Goal: Transaction & Acquisition: Purchase product/service

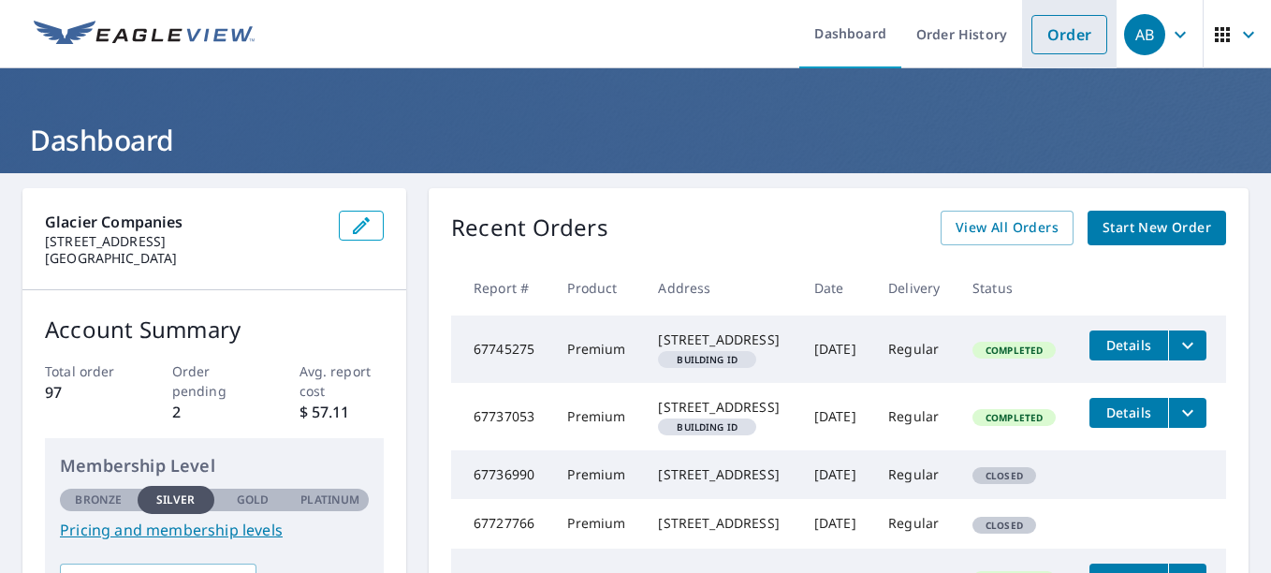
click at [1052, 39] on link "Order" at bounding box center [1069, 34] width 76 height 39
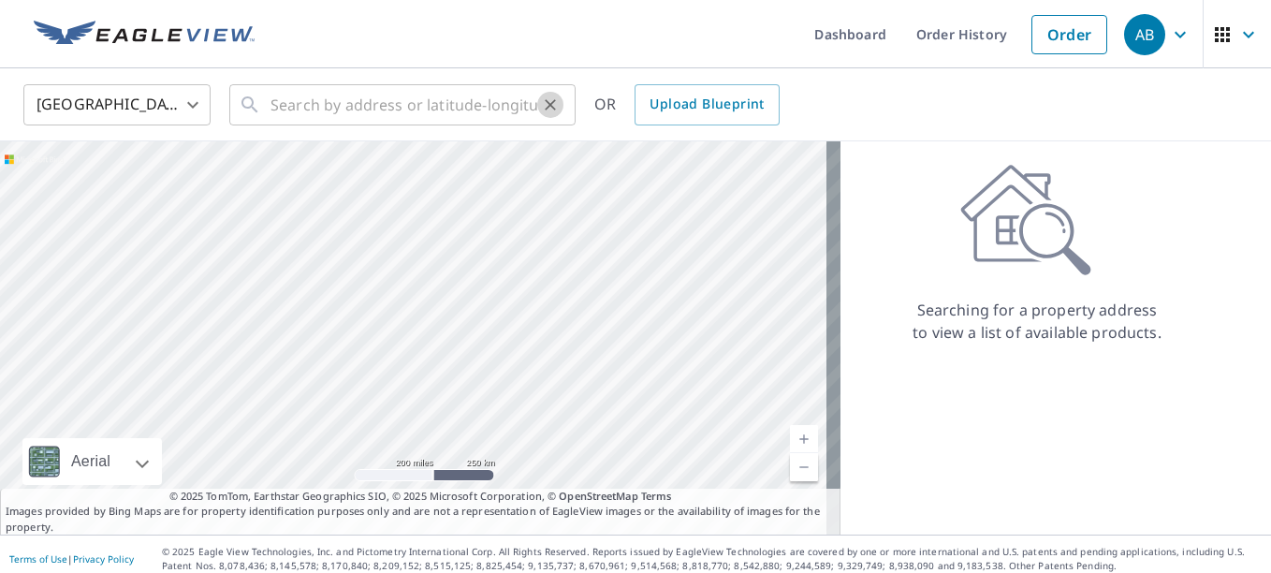
click at [543, 113] on icon "Clear" at bounding box center [550, 104] width 19 height 19
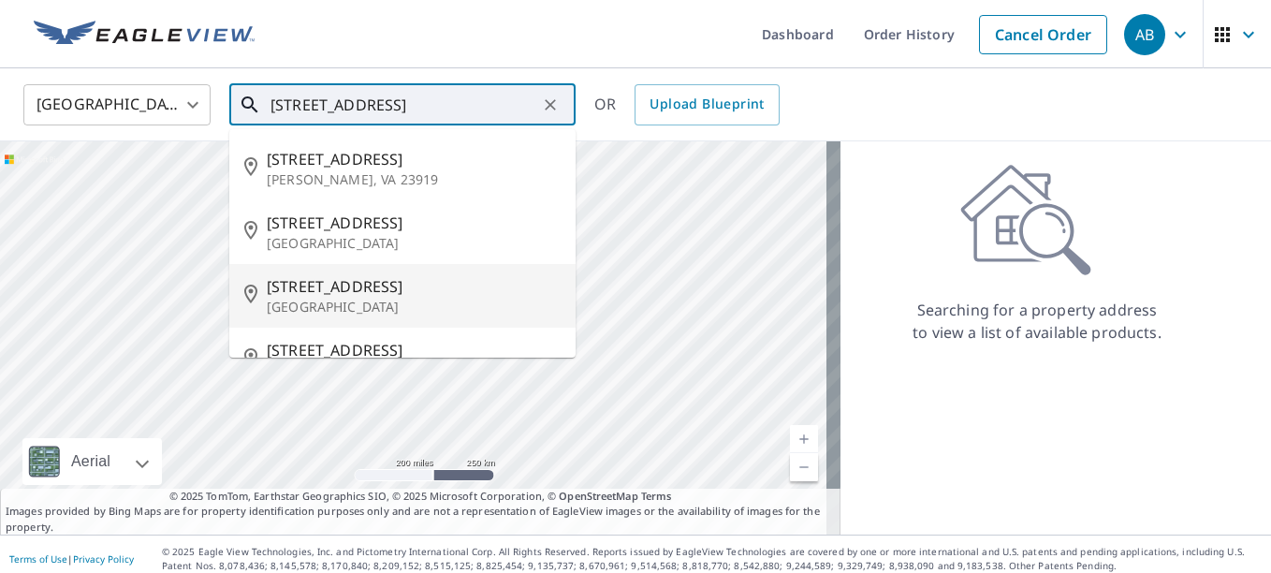
click at [367, 286] on span "[STREET_ADDRESS]" at bounding box center [414, 286] width 294 height 22
type input "[STREET_ADDRESS]"
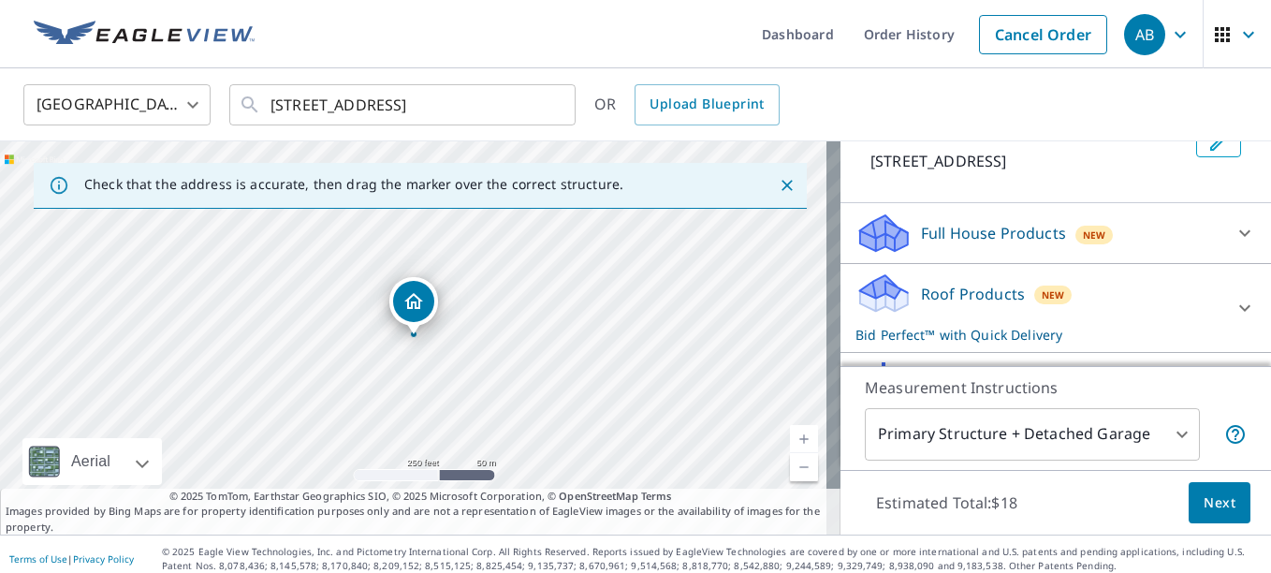
scroll to position [149, 0]
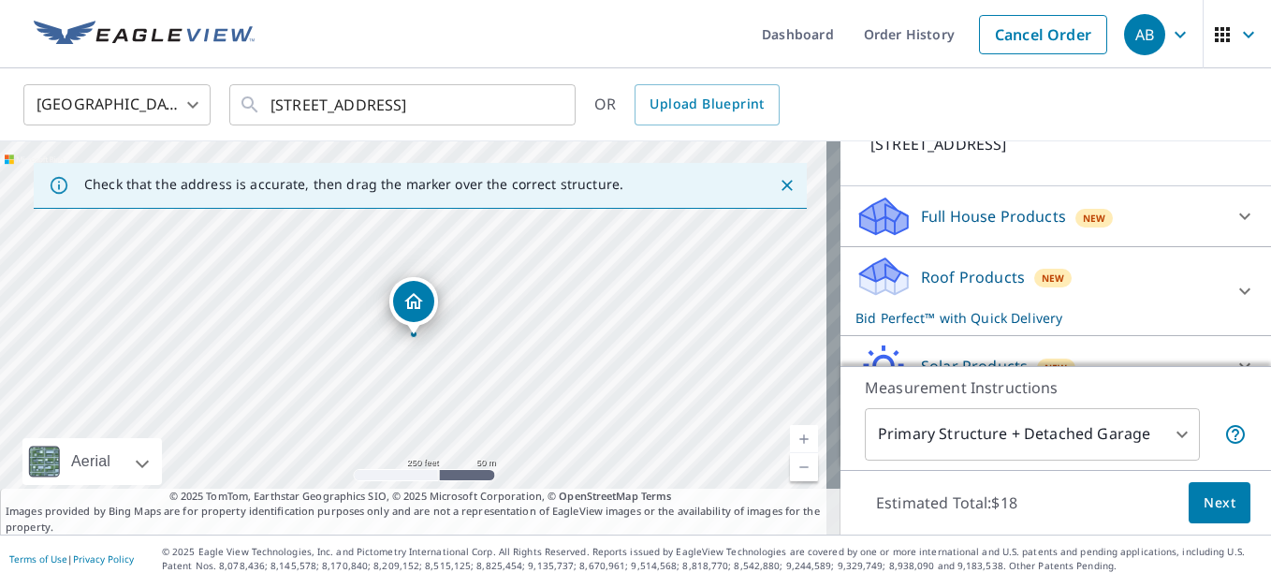
click at [1068, 299] on div "Roof Products New Bid Perfect™ with Quick Delivery" at bounding box center [1038, 290] width 367 height 73
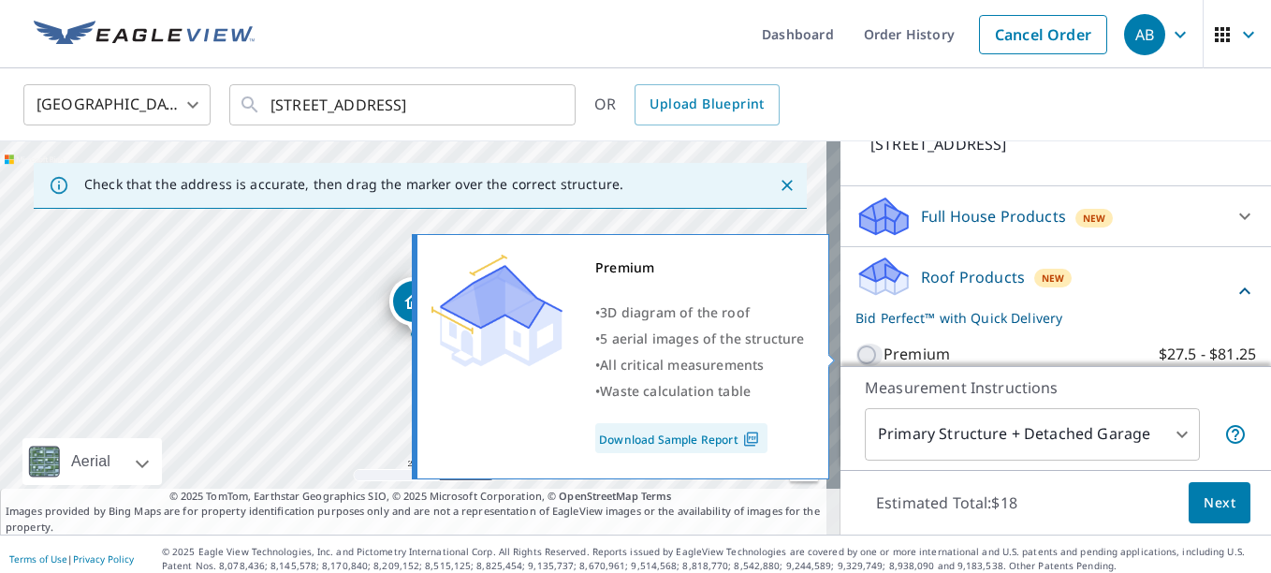
click at [855, 354] on input "Premium $27.5 - $81.25" at bounding box center [869, 354] width 28 height 22
checkbox input "true"
checkbox input "false"
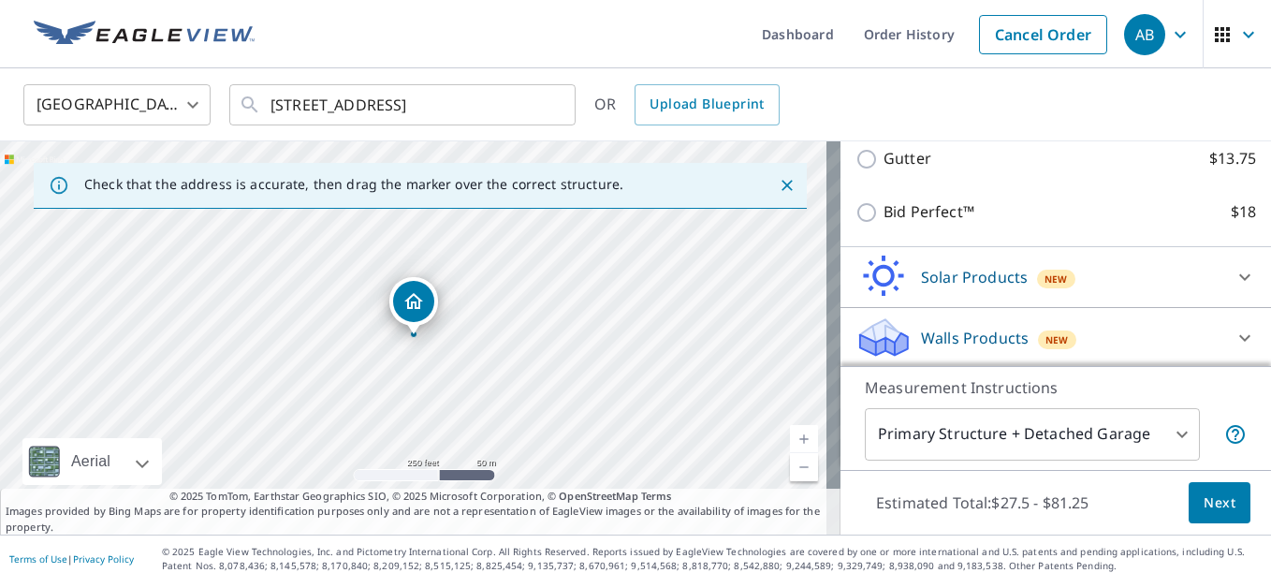
scroll to position [494, 0]
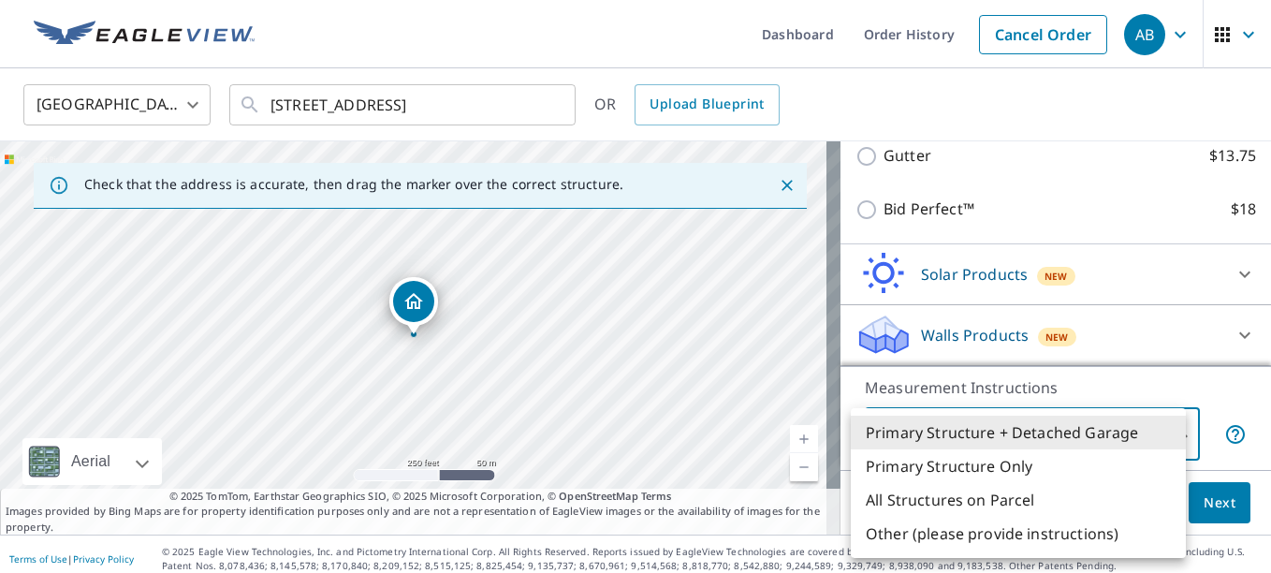
click at [1168, 435] on body "AB AB Dashboard Order History Cancel Order AB [GEOGRAPHIC_DATA] [GEOGRAPHIC_DAT…" at bounding box center [635, 286] width 1271 height 573
click at [1089, 458] on li "Primary Structure Only" at bounding box center [1017, 466] width 335 height 34
type input "2"
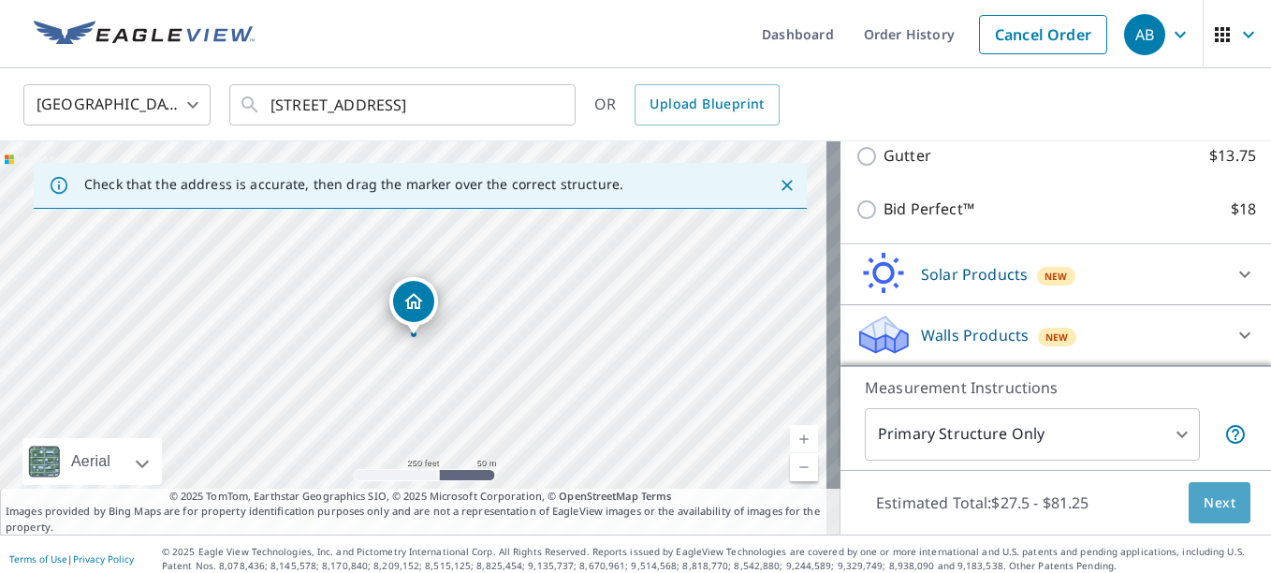
click at [1188, 497] on button "Next" at bounding box center [1219, 503] width 62 height 42
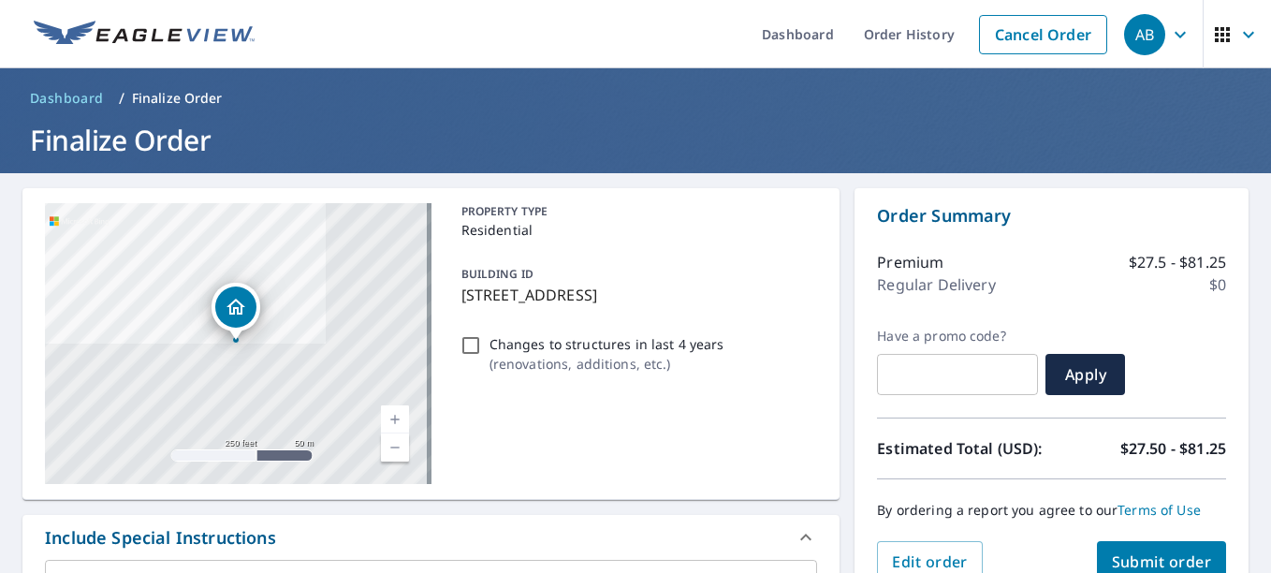
click at [385, 419] on link "Current Level 17, Zoom In" at bounding box center [395, 419] width 28 height 28
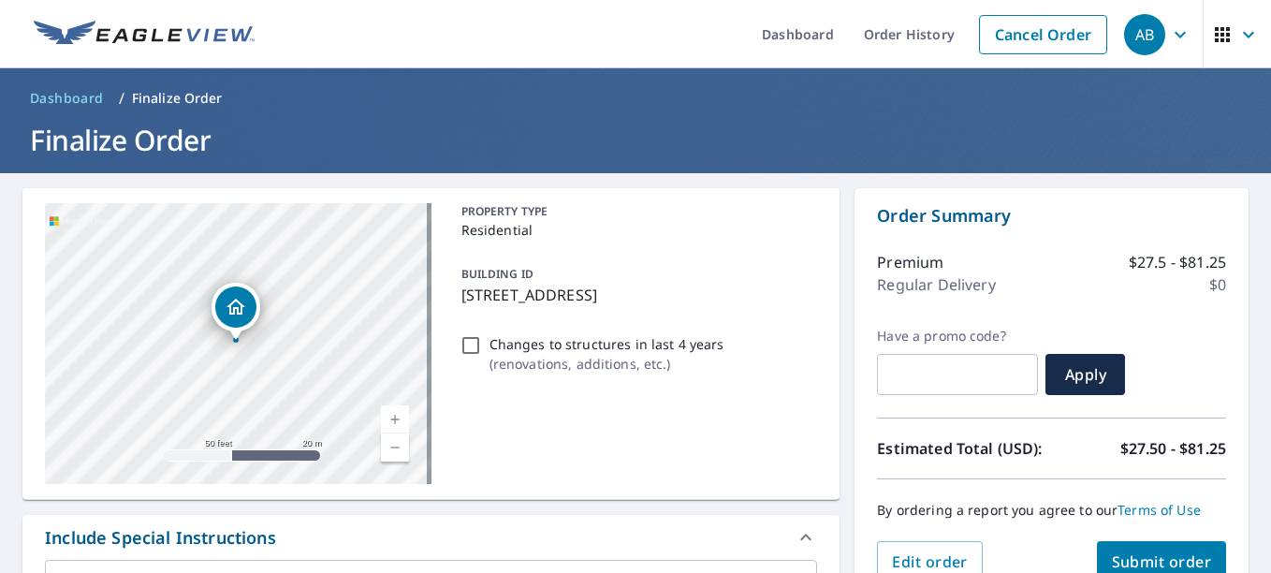
click at [385, 419] on link "Current Level 19, Zoom In" at bounding box center [395, 419] width 28 height 28
click at [1158, 542] on button "Submit order" at bounding box center [1162, 561] width 130 height 41
checkbox input "true"
